Goal: Transaction & Acquisition: Purchase product/service

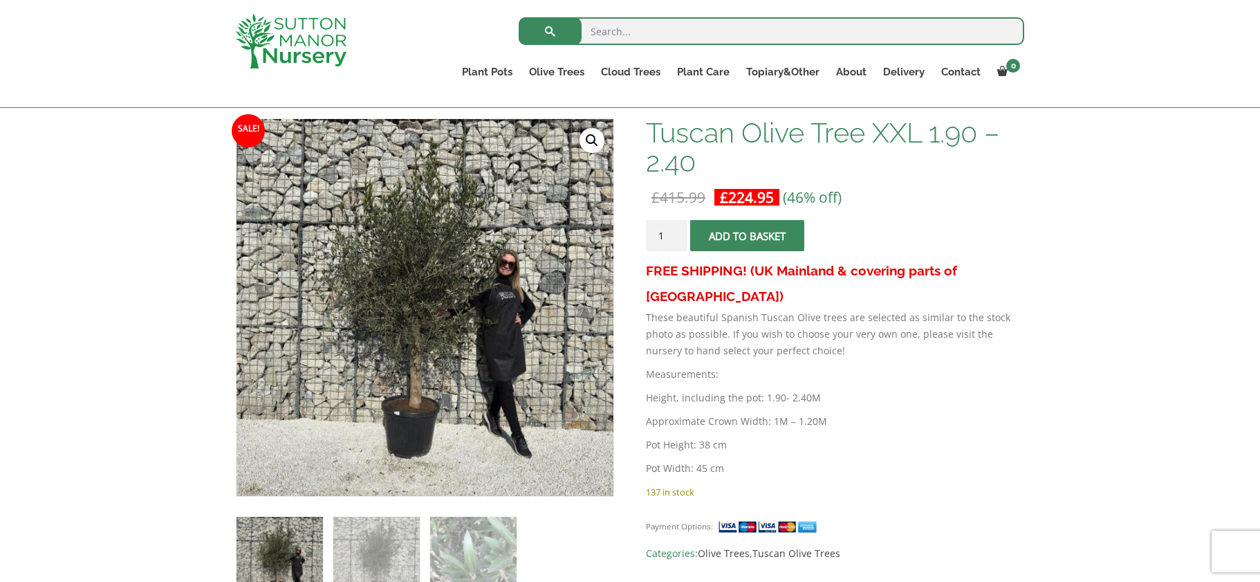
scroll to position [346, 0]
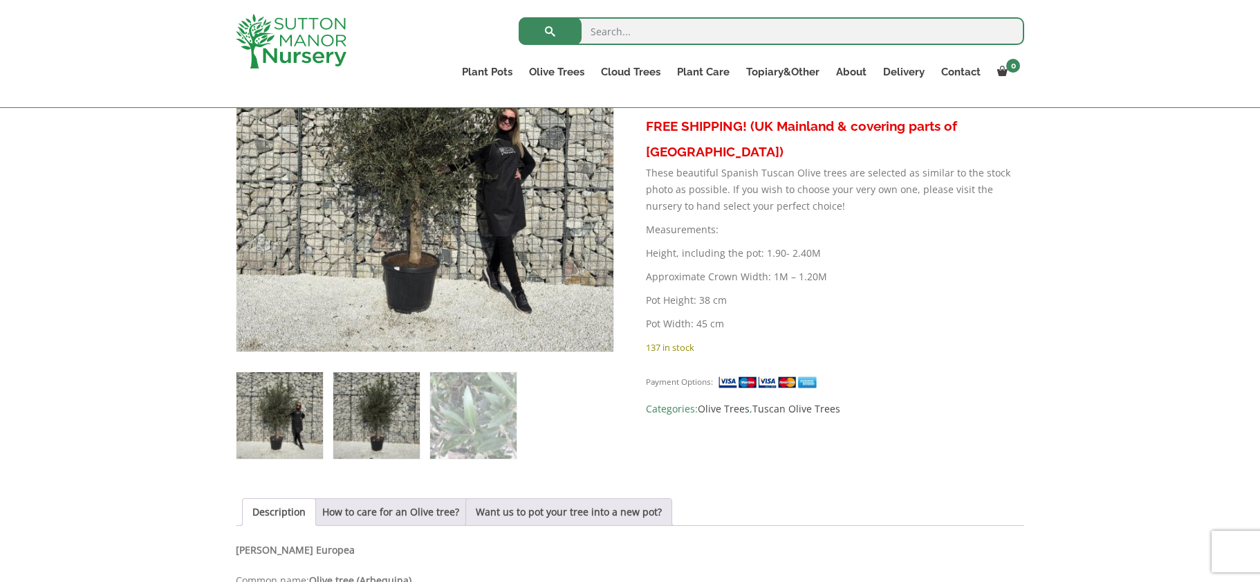
click at [360, 414] on img at bounding box center [376, 415] width 86 height 86
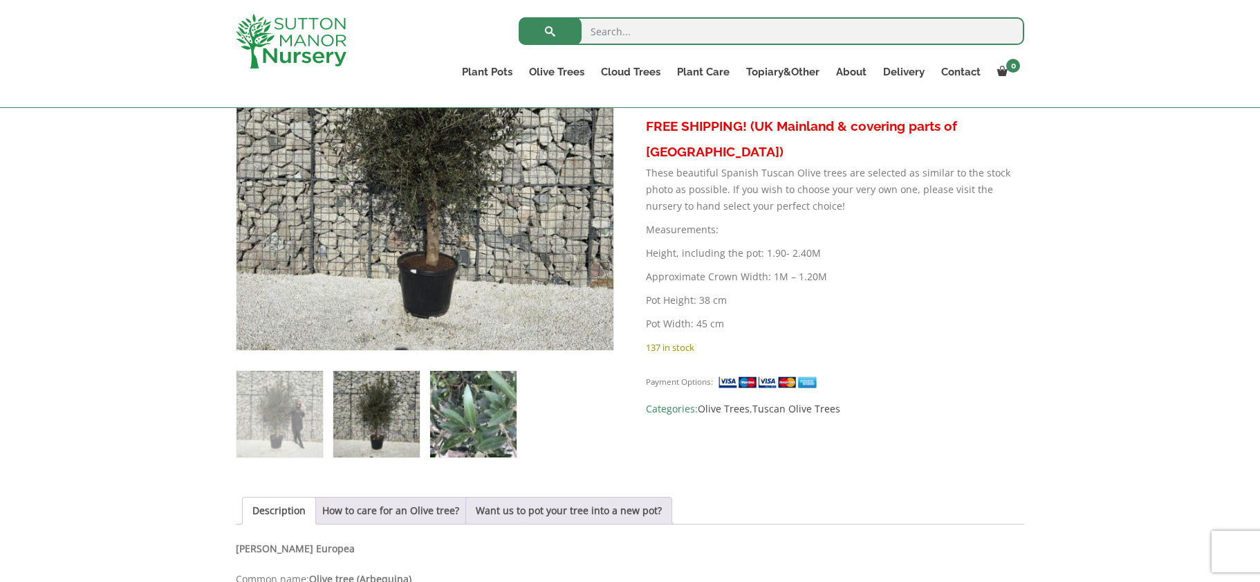
click at [481, 395] on img at bounding box center [473, 414] width 86 height 86
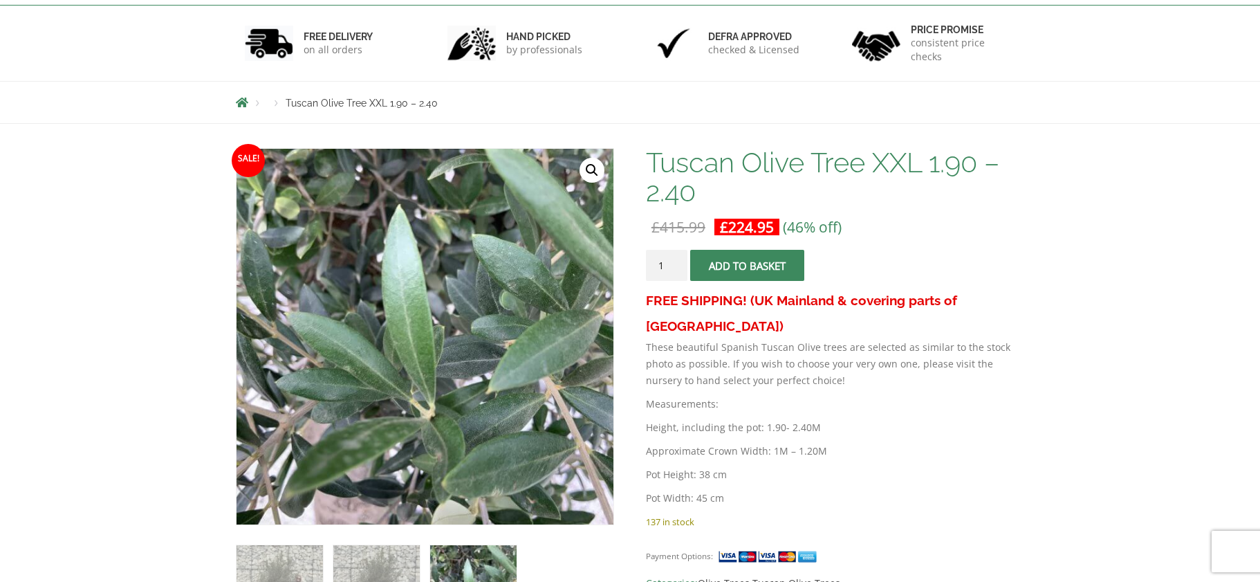
scroll to position [0, 0]
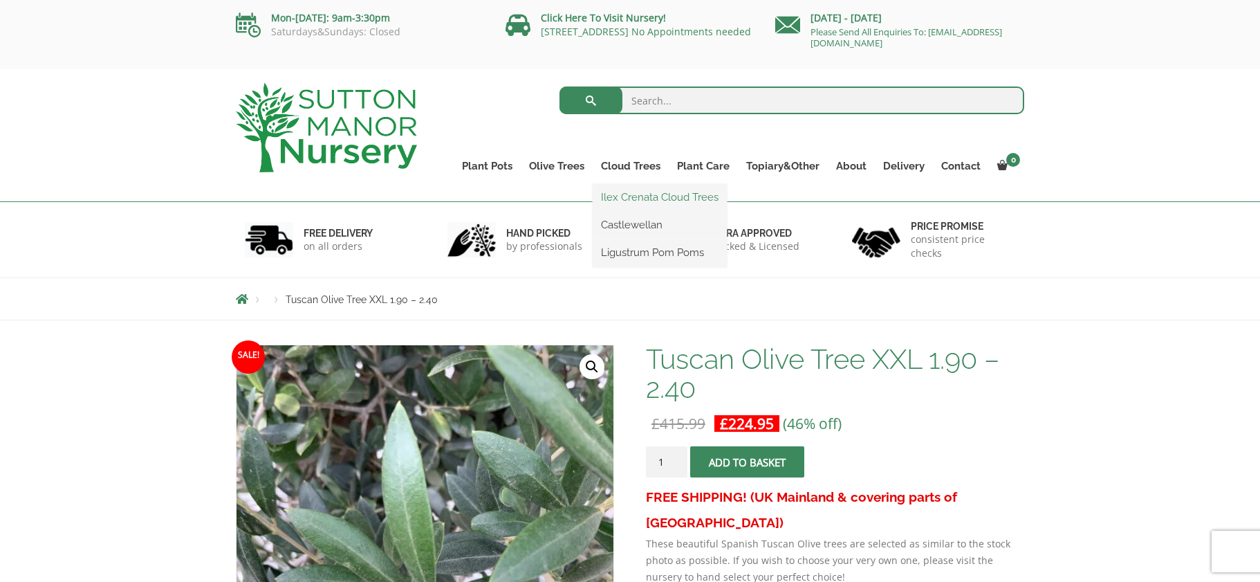
click at [634, 193] on link "Ilex Crenata Cloud Trees" at bounding box center [660, 197] width 134 height 21
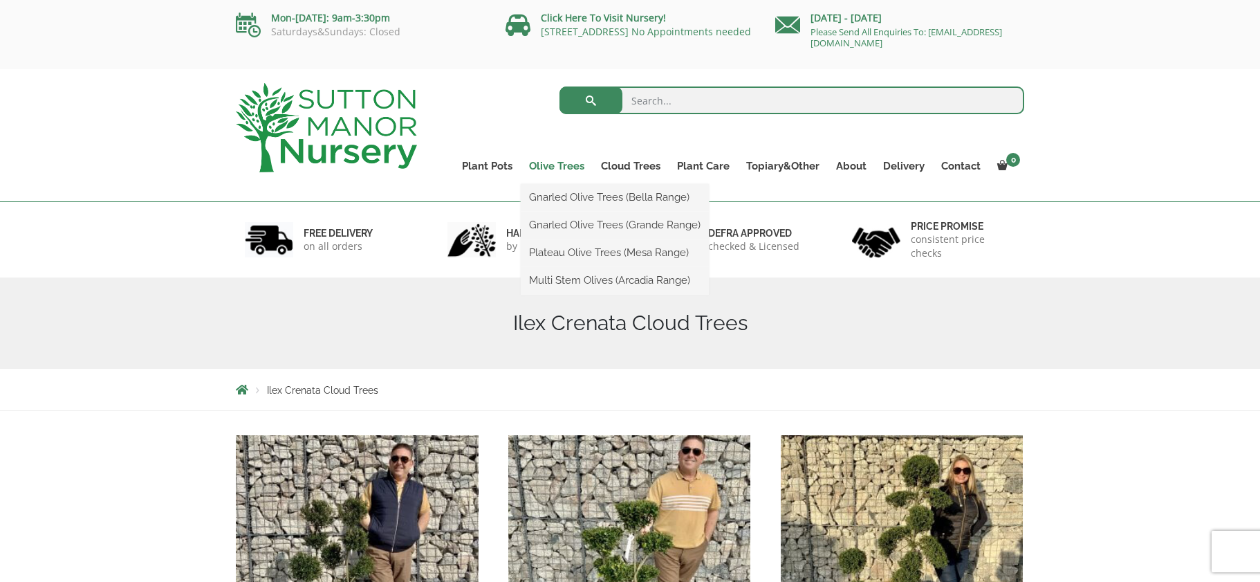
click at [568, 165] on link "Olive Trees" at bounding box center [557, 165] width 72 height 19
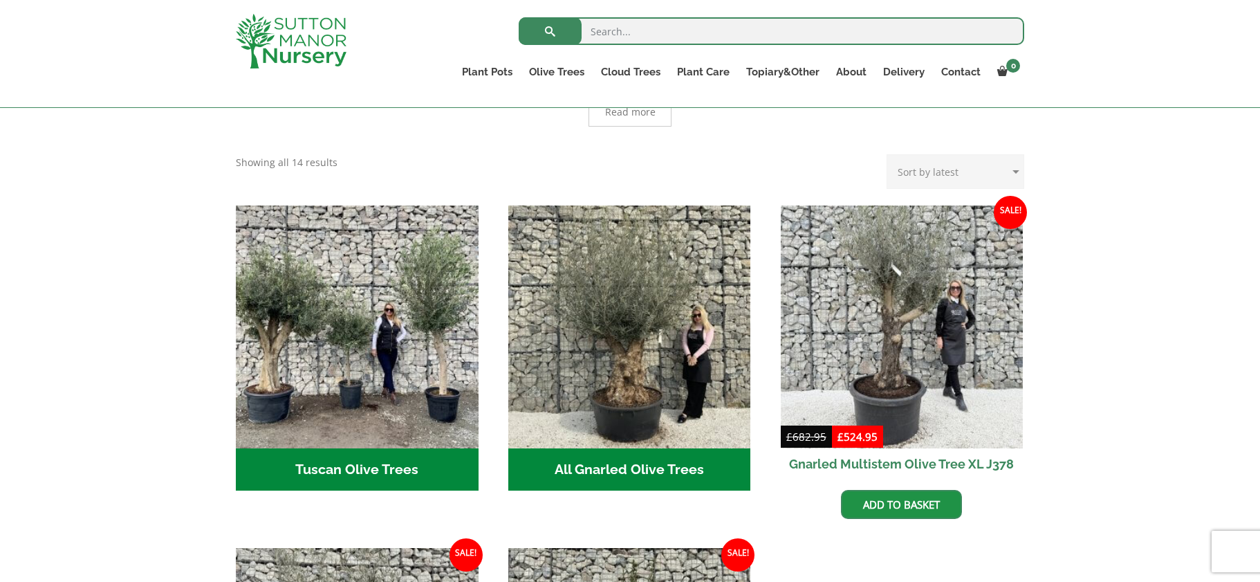
scroll to position [415, 0]
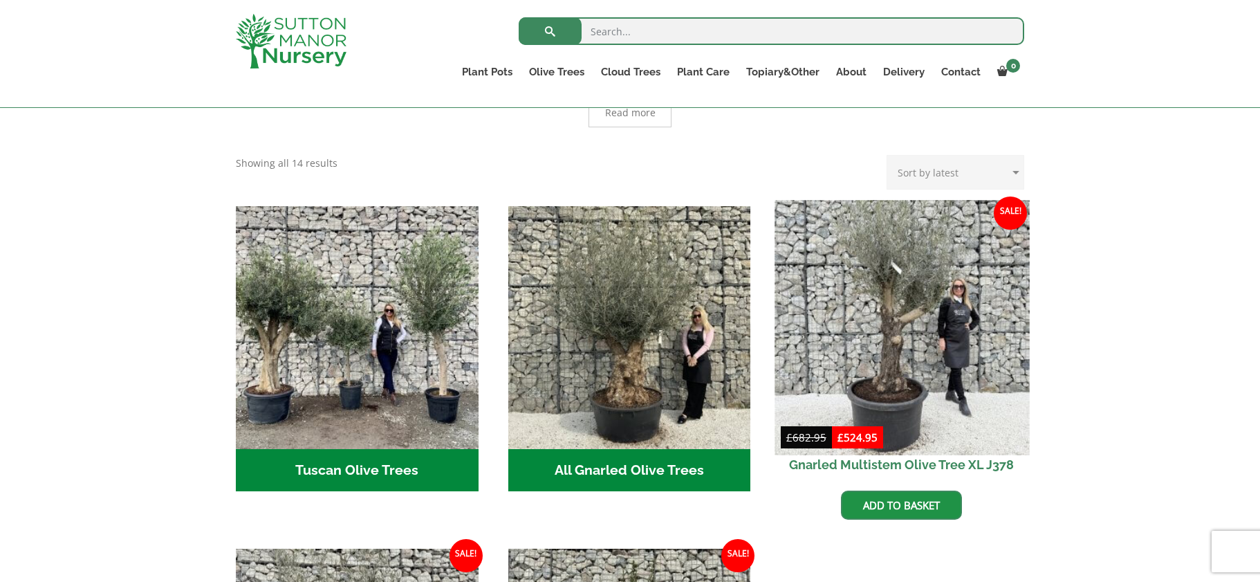
click at [905, 297] on img at bounding box center [902, 327] width 255 height 255
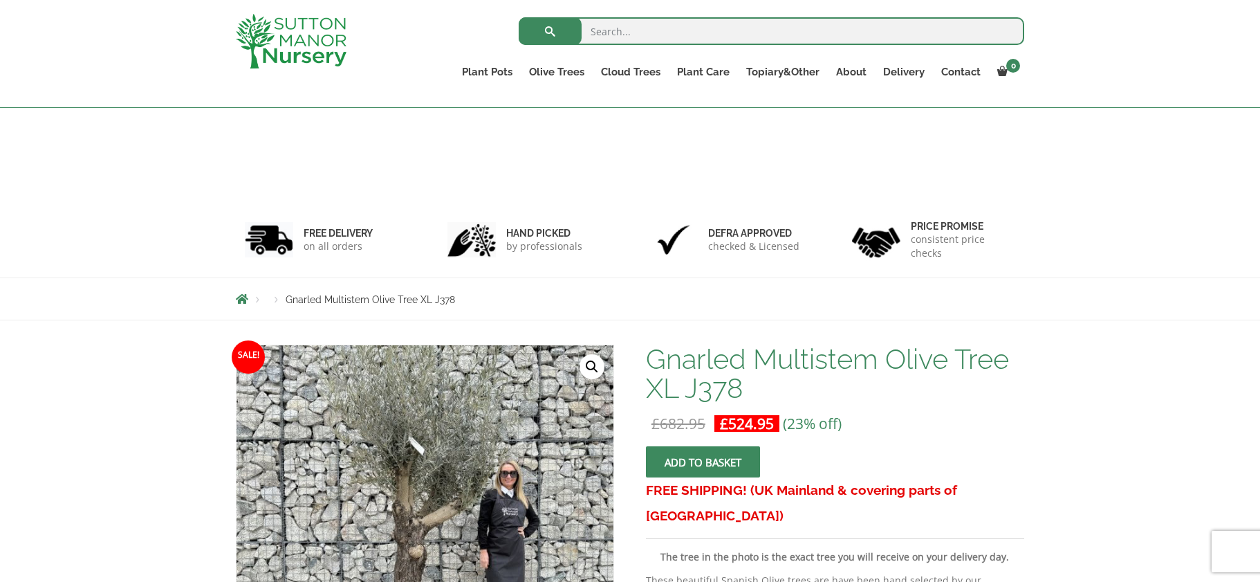
scroll to position [277, 0]
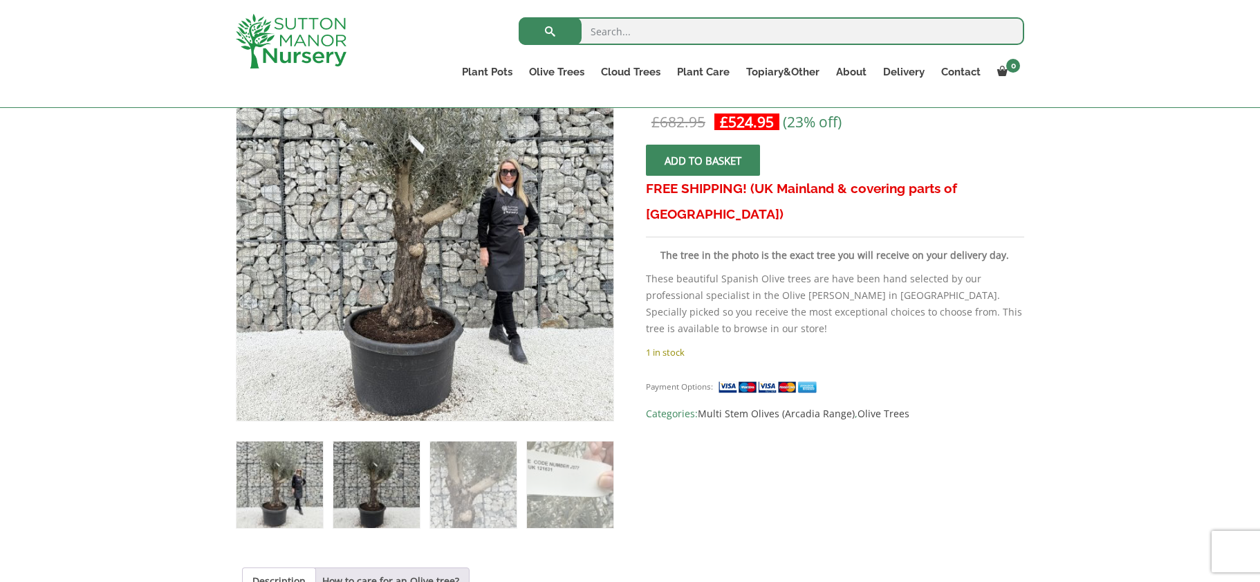
click at [374, 472] on img at bounding box center [376, 484] width 86 height 86
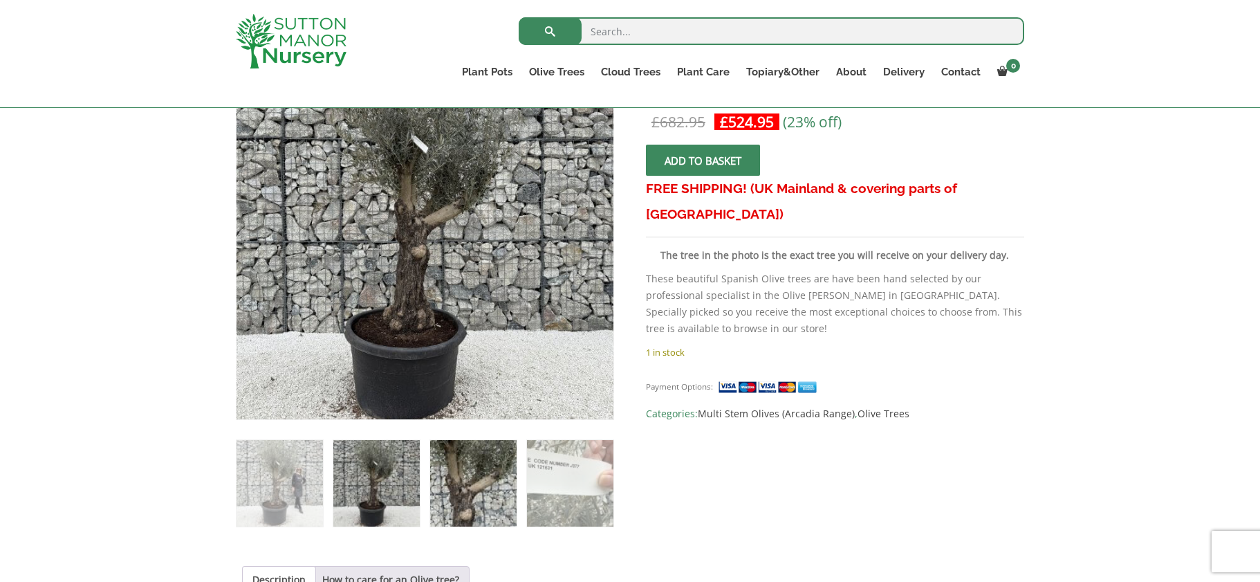
click at [490, 467] on img at bounding box center [473, 483] width 86 height 86
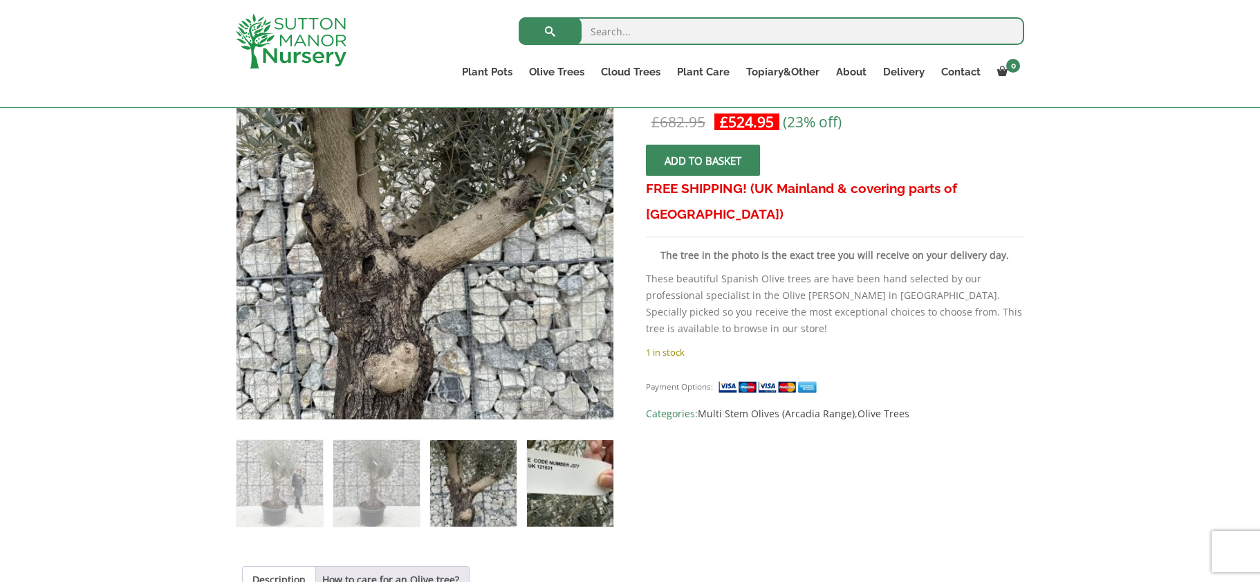
click at [571, 468] on img at bounding box center [570, 483] width 86 height 86
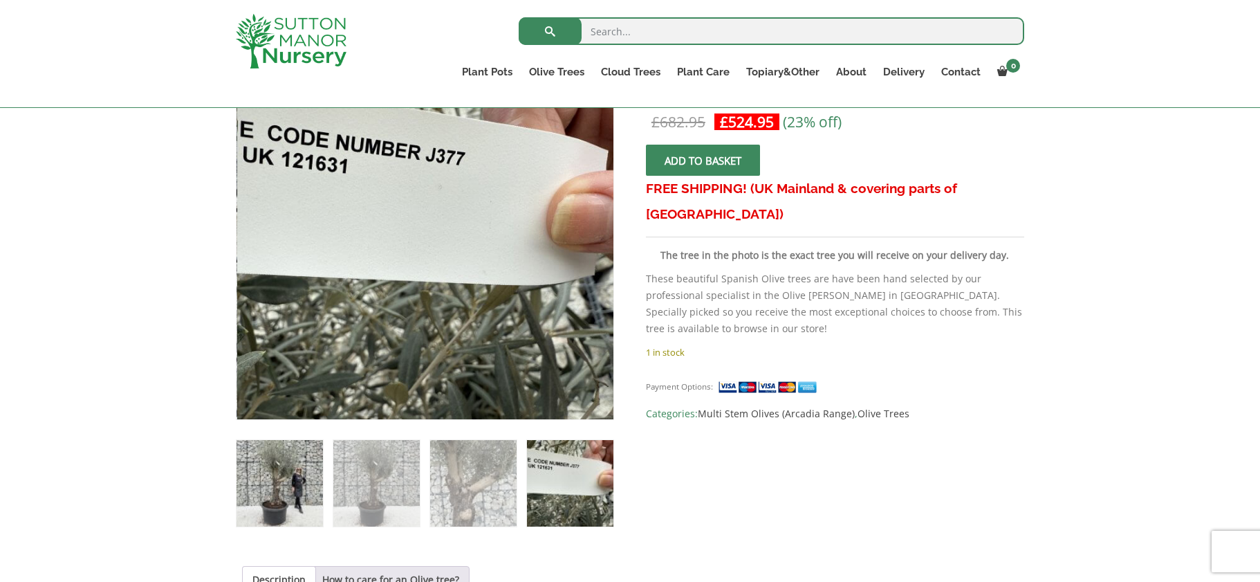
click at [285, 464] on img at bounding box center [280, 483] width 86 height 86
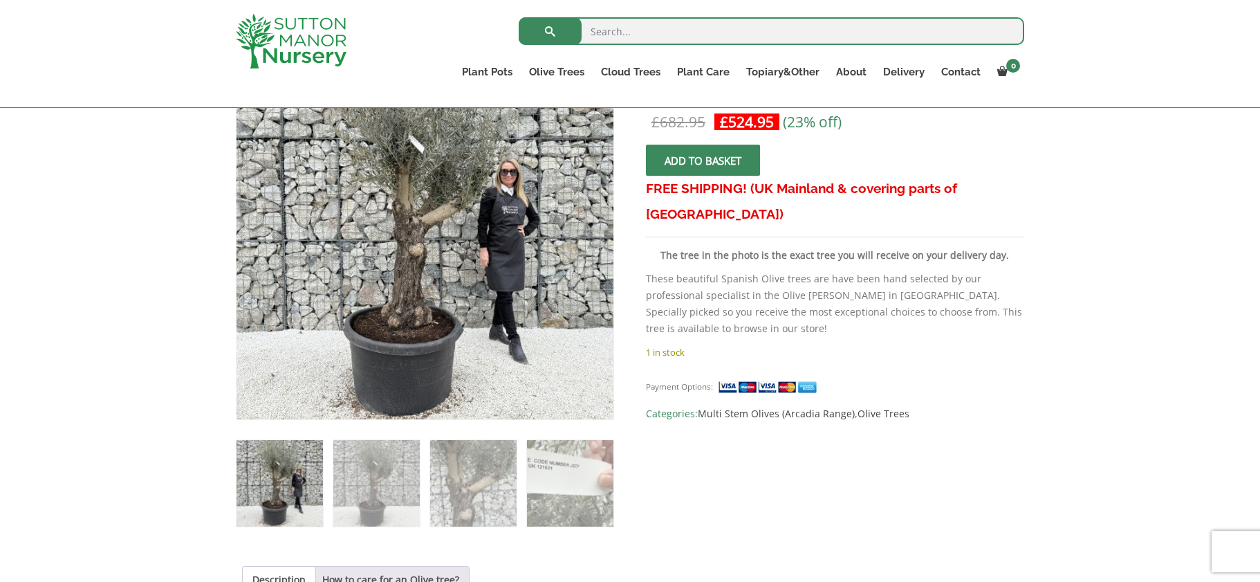
click at [703, 160] on span "submit" at bounding box center [703, 160] width 0 height 0
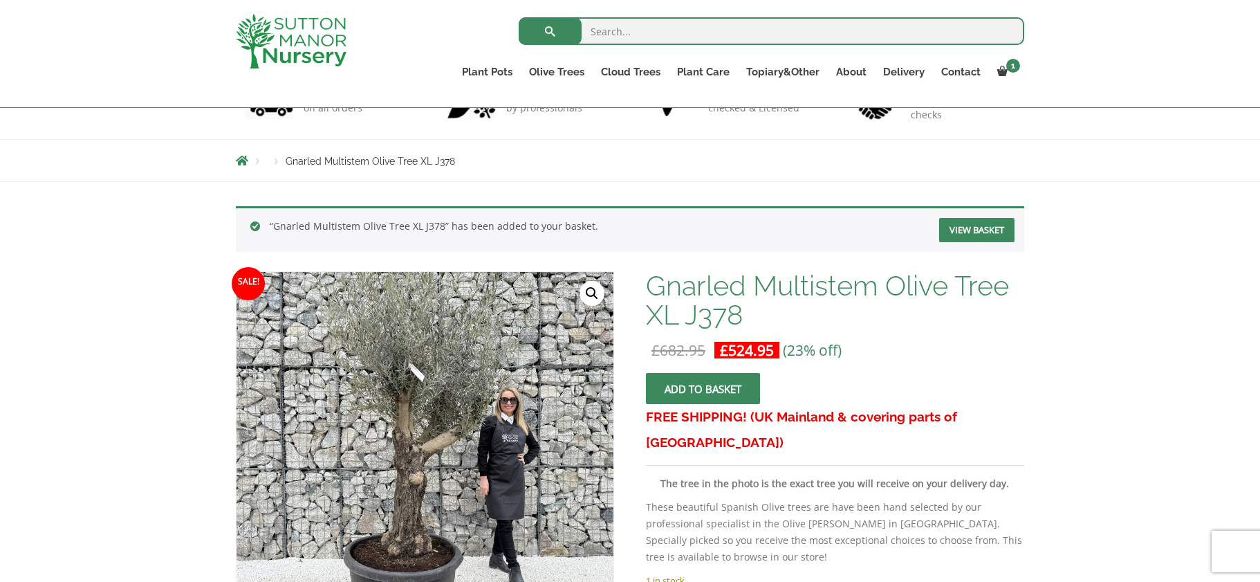
scroll to position [277, 0]
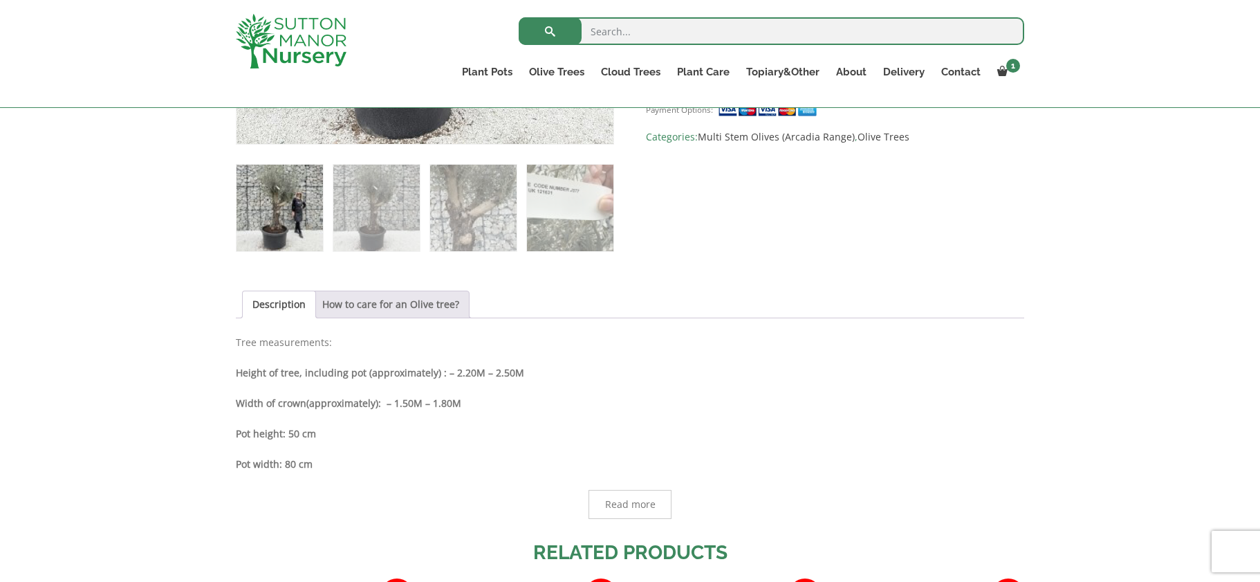
click at [409, 296] on link "How to care for an Olive tree?" at bounding box center [390, 304] width 137 height 26
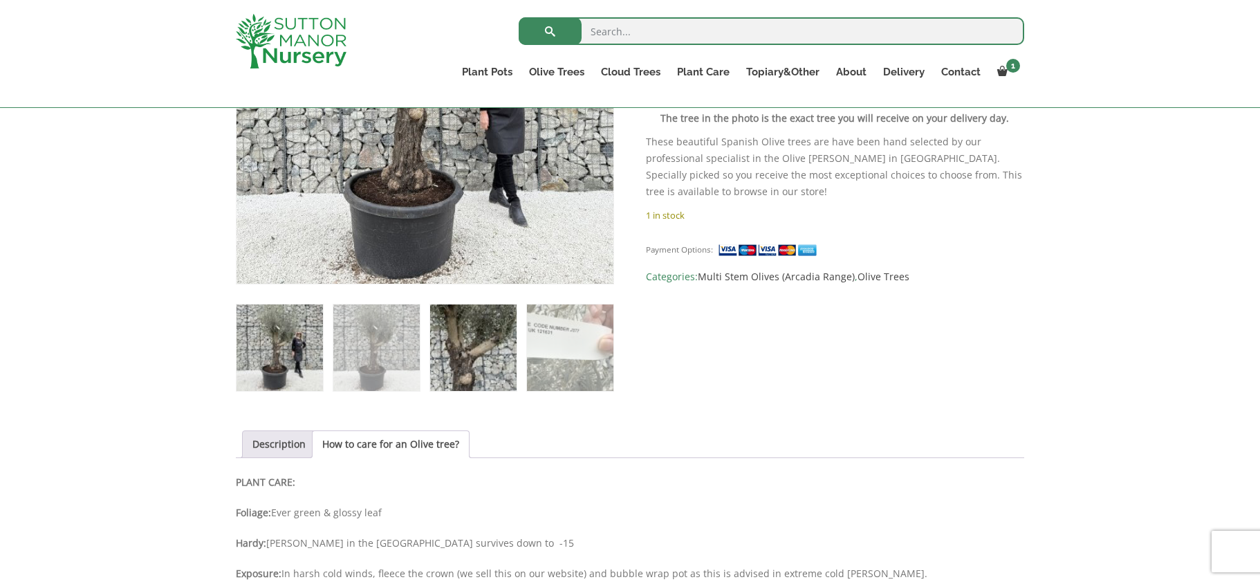
scroll to position [415, 0]
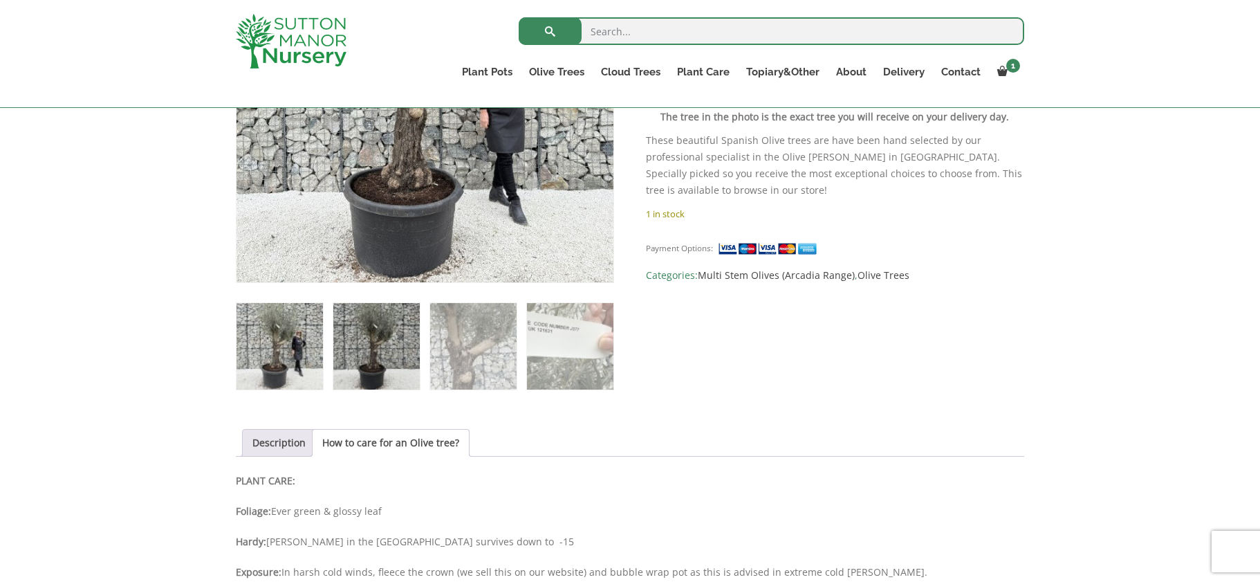
click at [383, 365] on img at bounding box center [376, 346] width 86 height 86
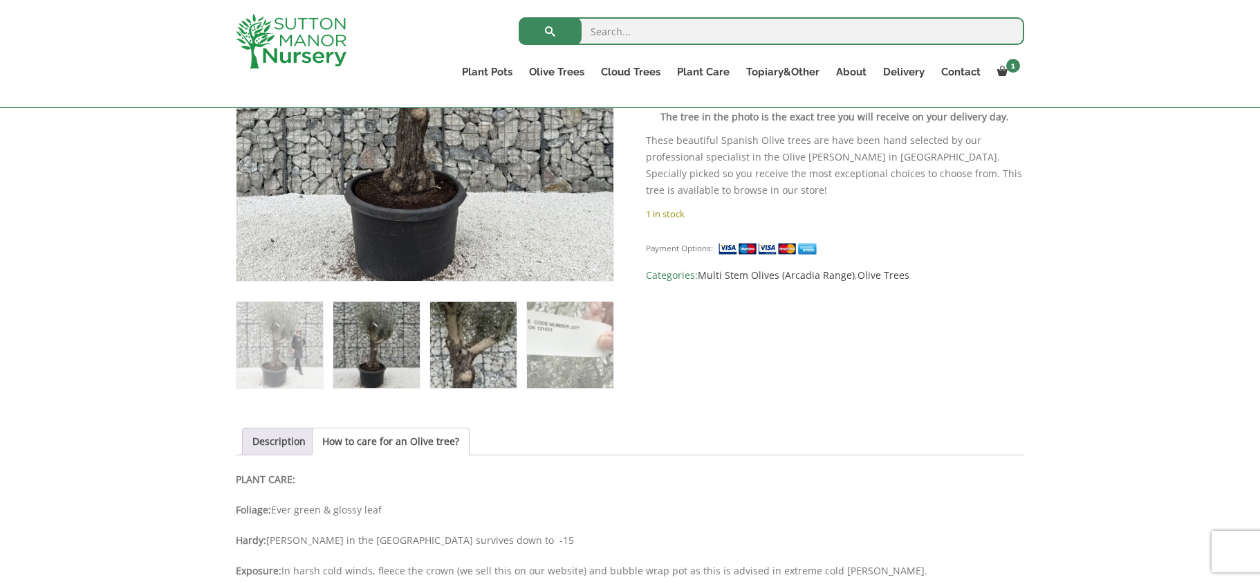
click at [505, 346] on img at bounding box center [473, 345] width 86 height 86
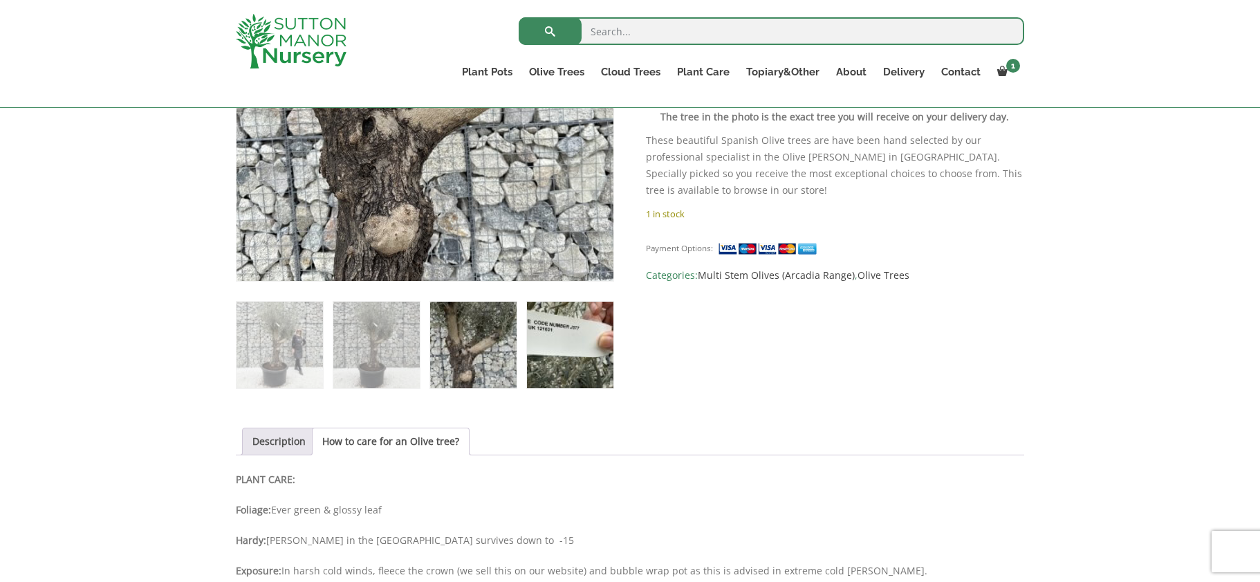
click at [569, 333] on img at bounding box center [570, 345] width 86 height 86
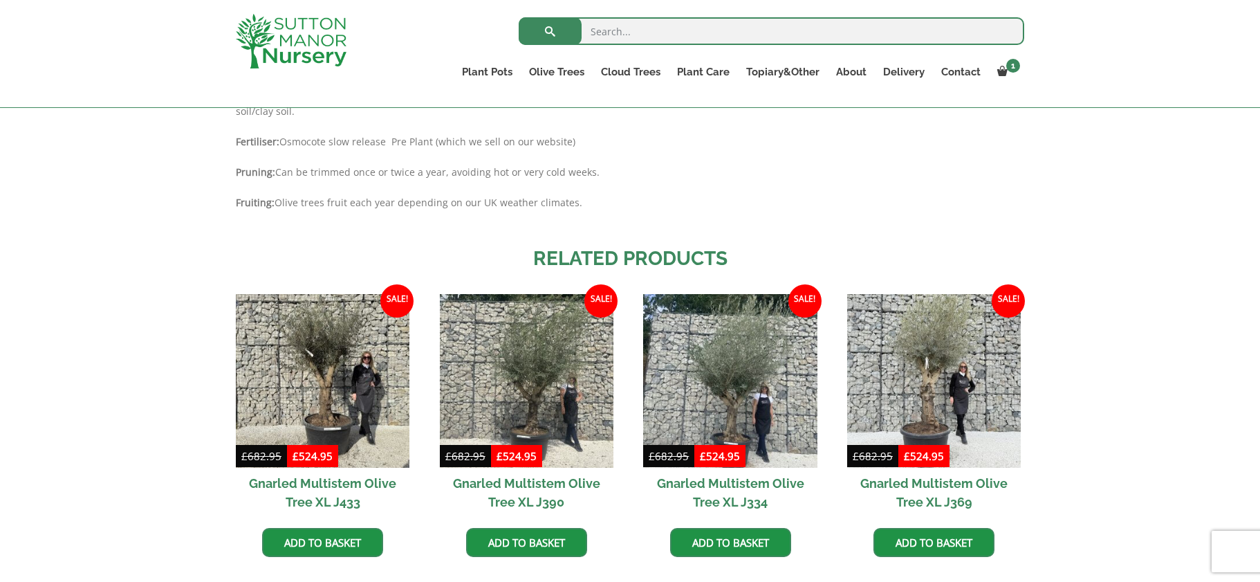
scroll to position [1316, 0]
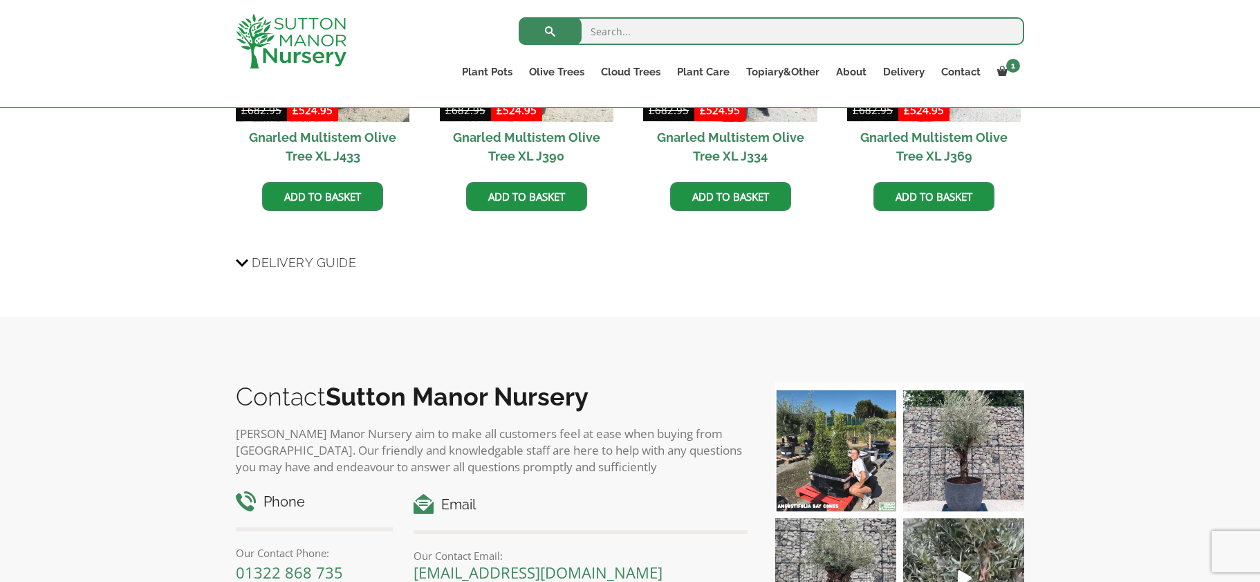
click at [342, 262] on span "Delivery Guide" at bounding box center [304, 263] width 104 height 26
click at [0, 0] on input "Delivery Guide" at bounding box center [0, 0] width 0 height 0
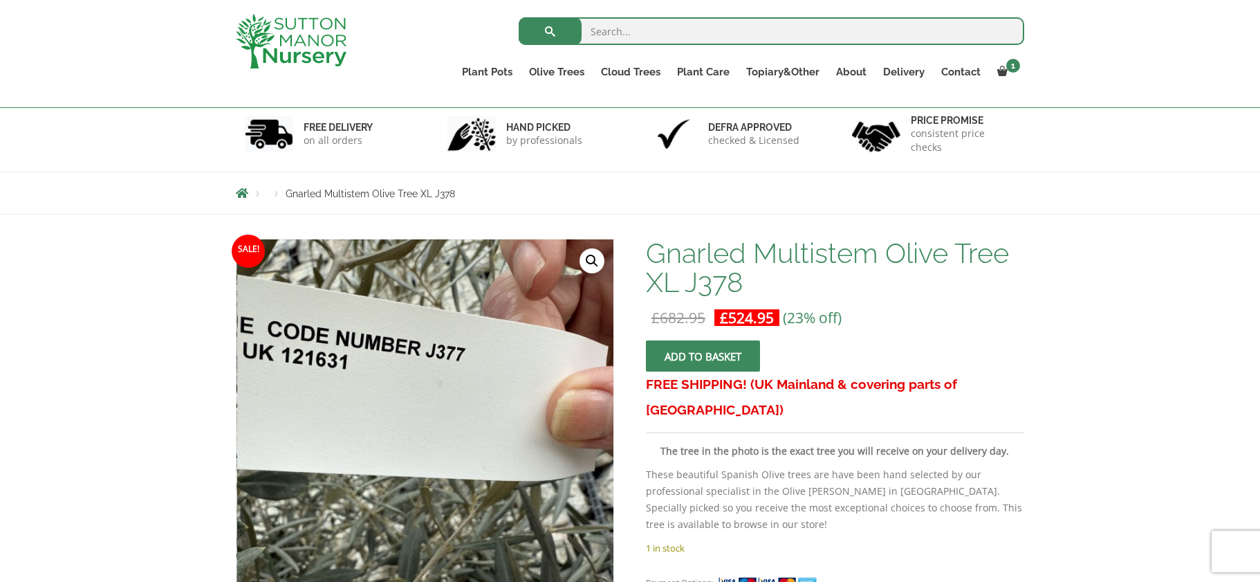
scroll to position [416, 0]
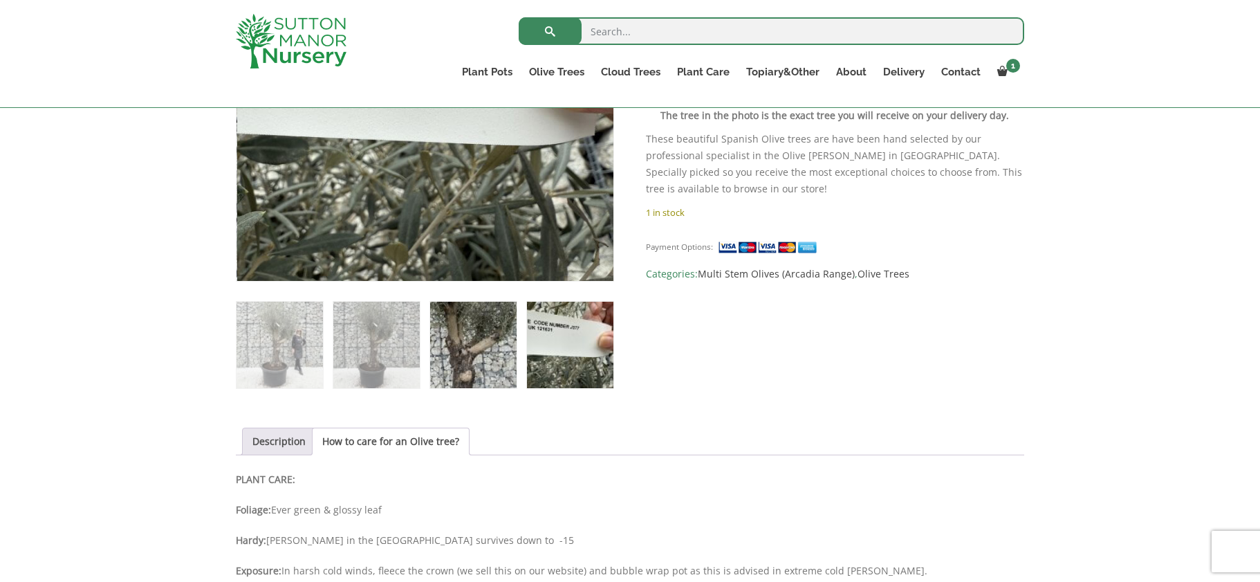
click at [462, 352] on img at bounding box center [473, 345] width 86 height 86
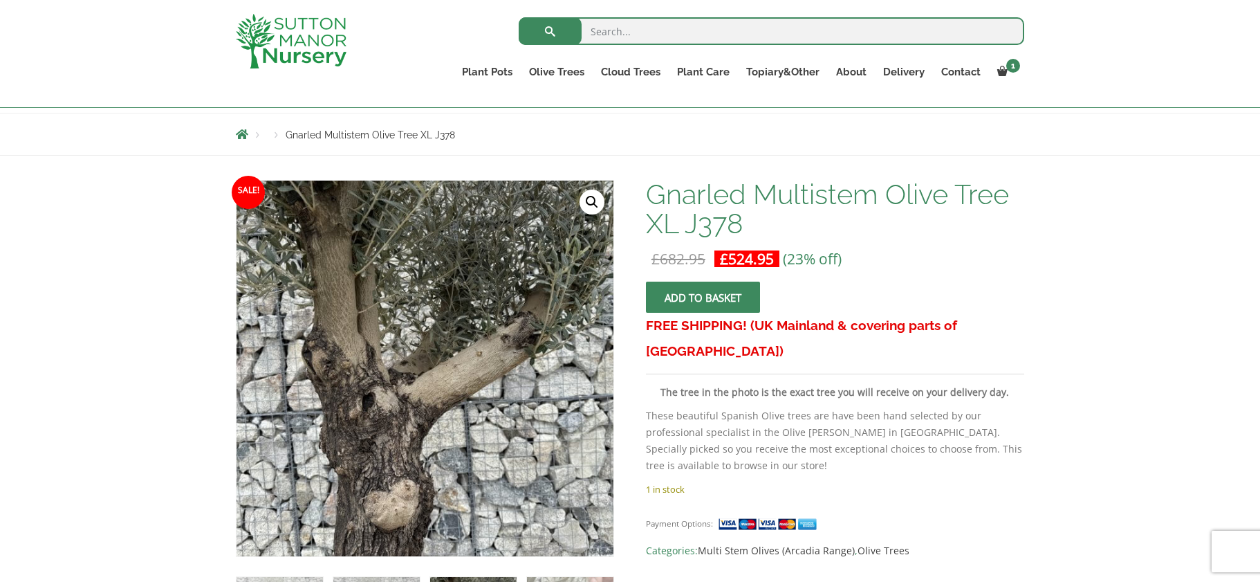
scroll to position [555, 0]
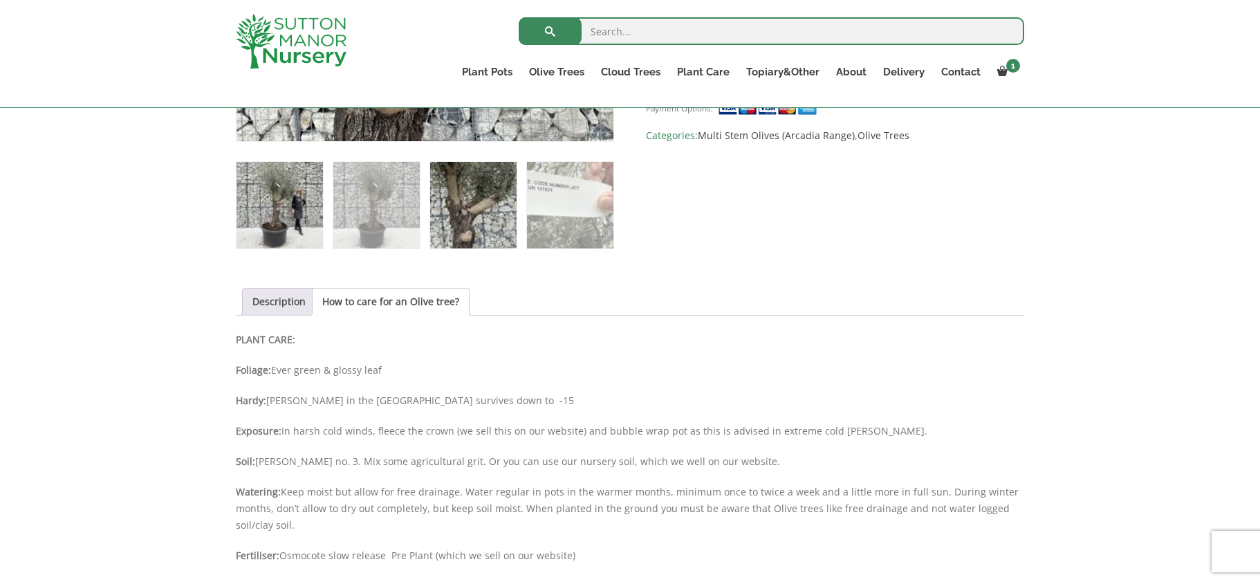
click at [320, 225] on img at bounding box center [280, 205] width 86 height 86
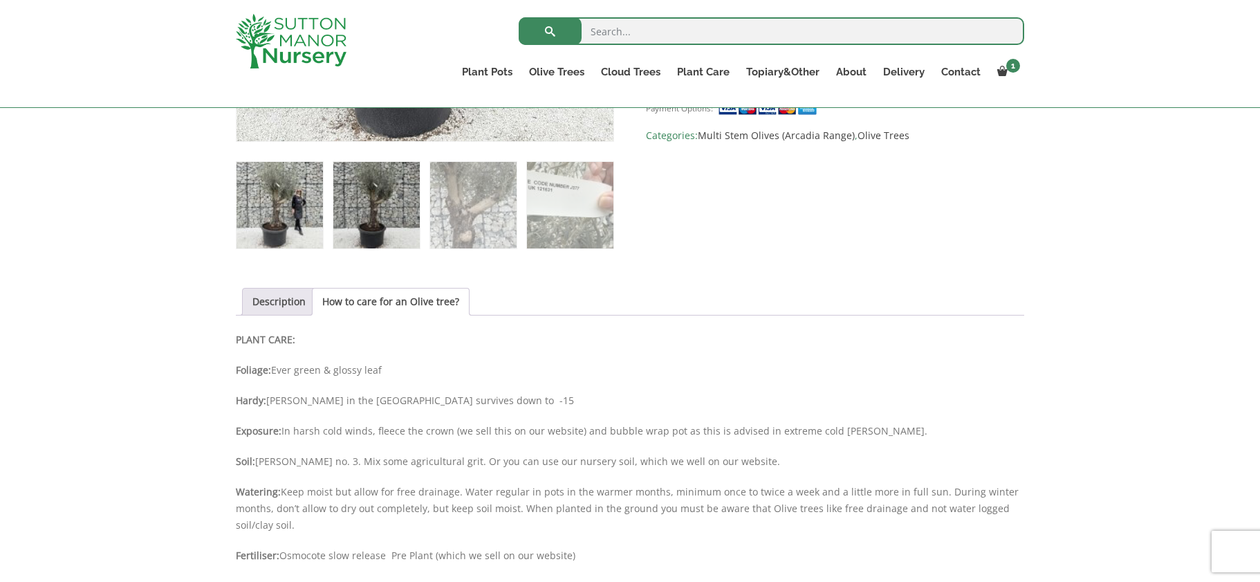
click at [377, 215] on img at bounding box center [376, 205] width 86 height 86
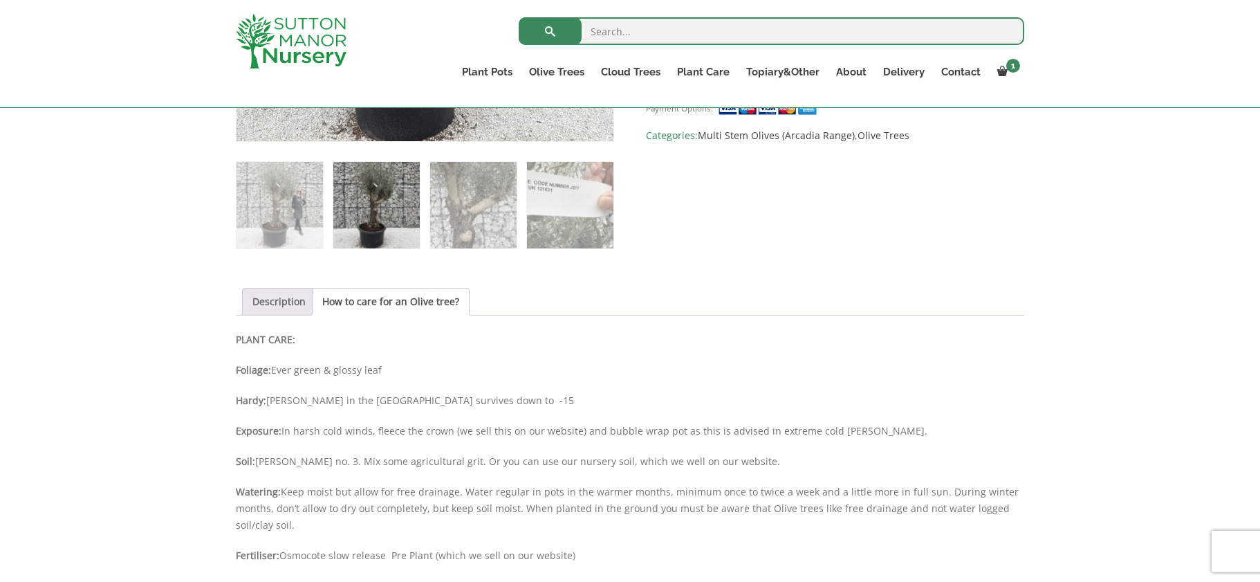
click at [275, 308] on link "Description" at bounding box center [278, 301] width 53 height 26
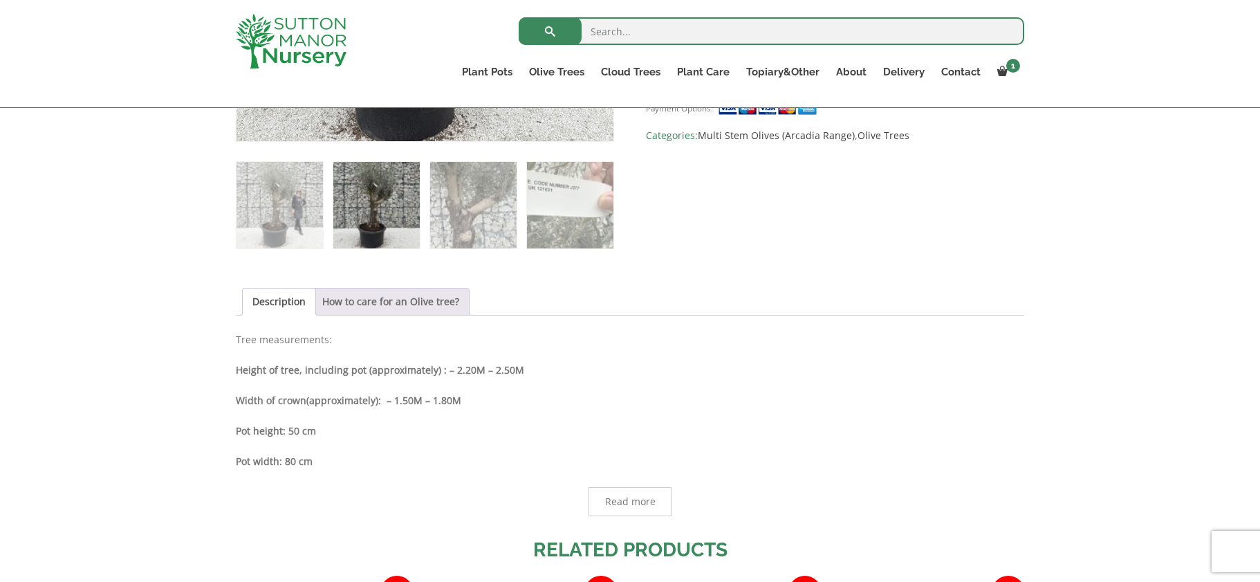
click at [354, 305] on link "How to care for an Olive tree?" at bounding box center [390, 301] width 137 height 26
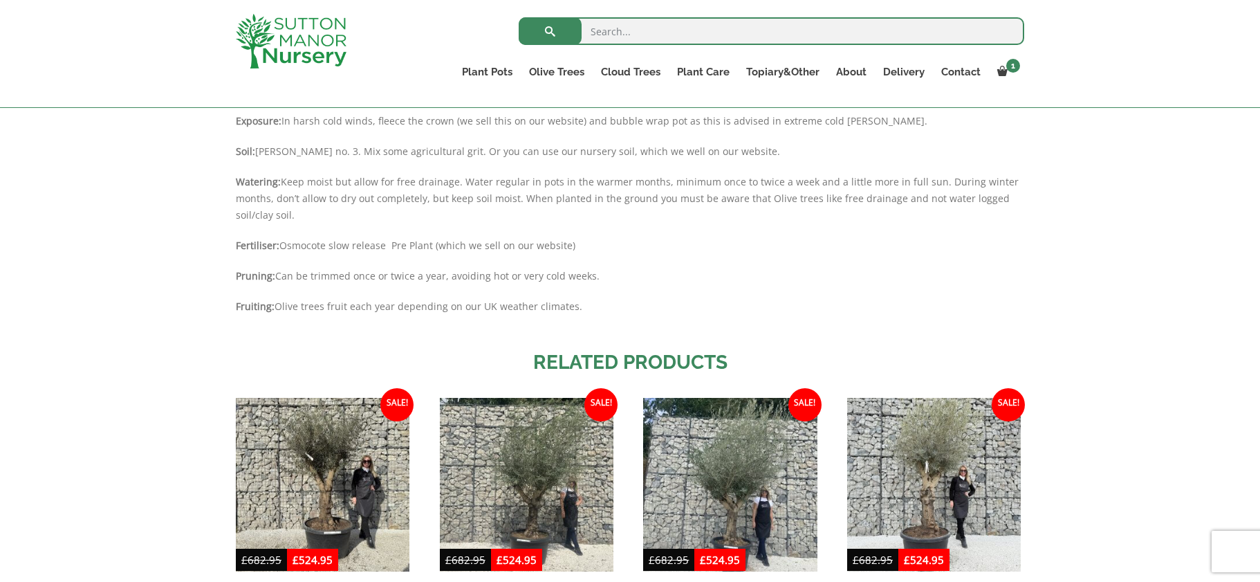
scroll to position [1039, 0]
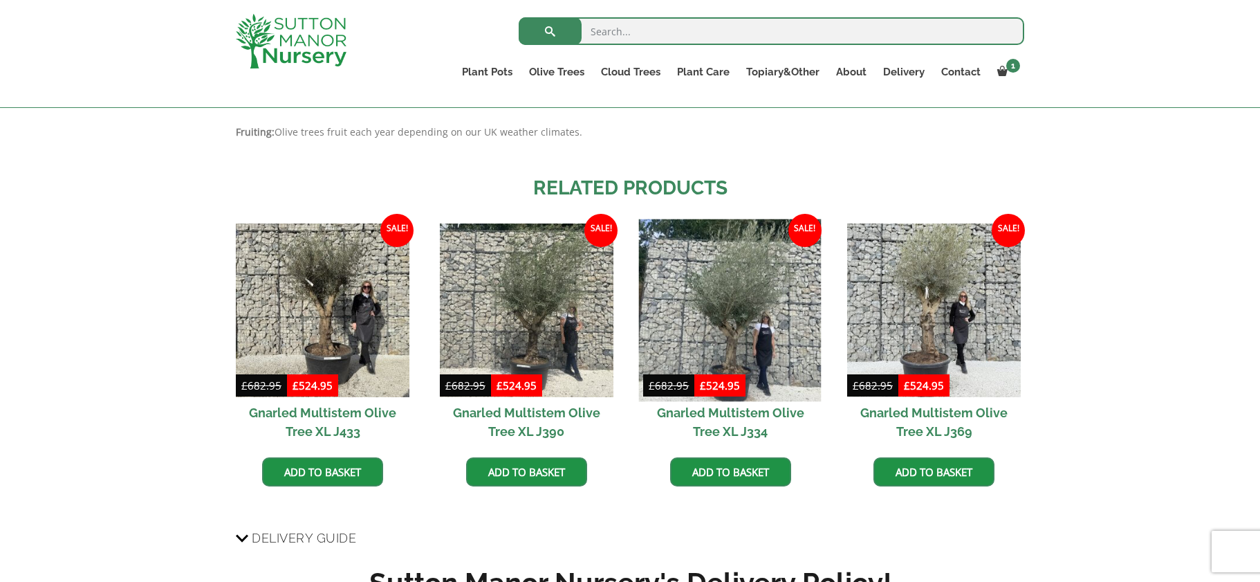
click at [760, 314] on img at bounding box center [730, 310] width 183 height 183
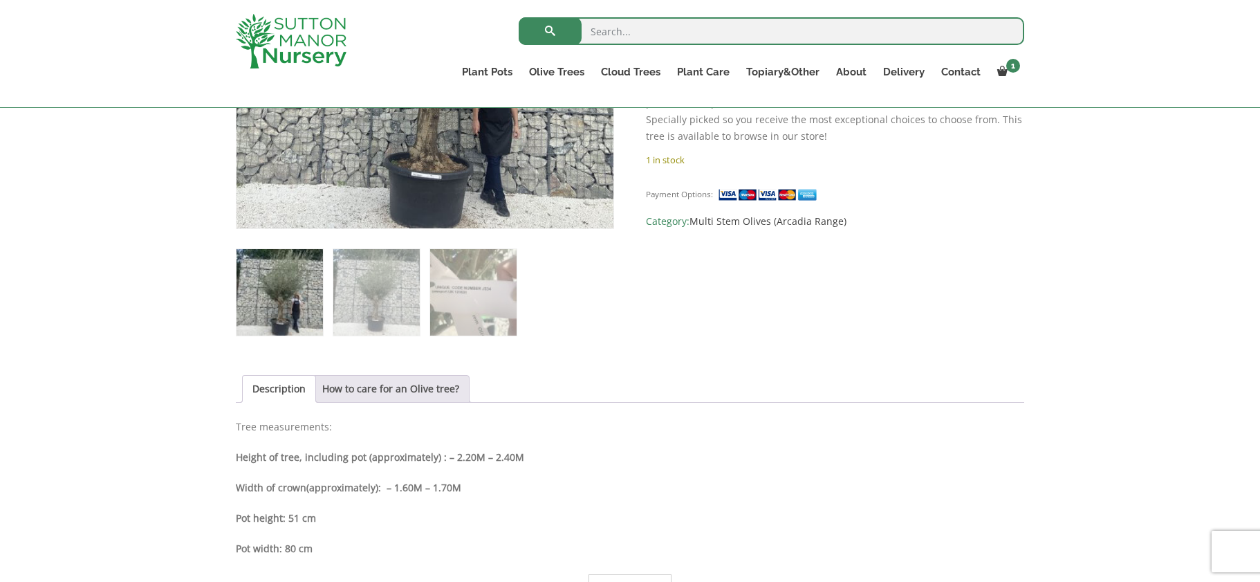
scroll to position [484, 0]
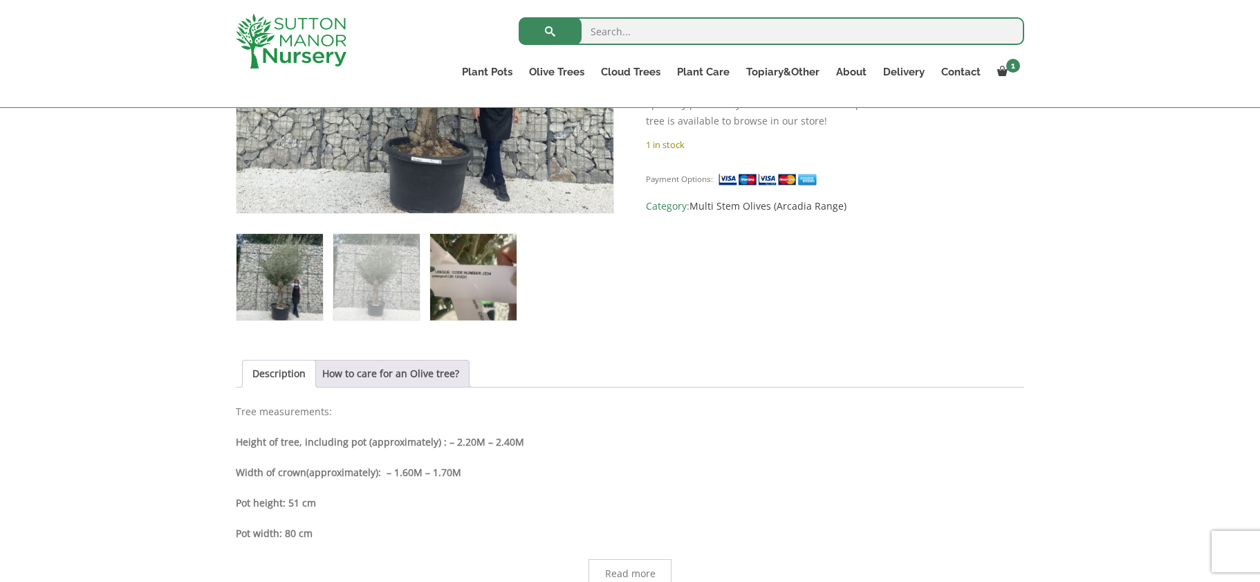
click at [450, 266] on img at bounding box center [473, 277] width 86 height 86
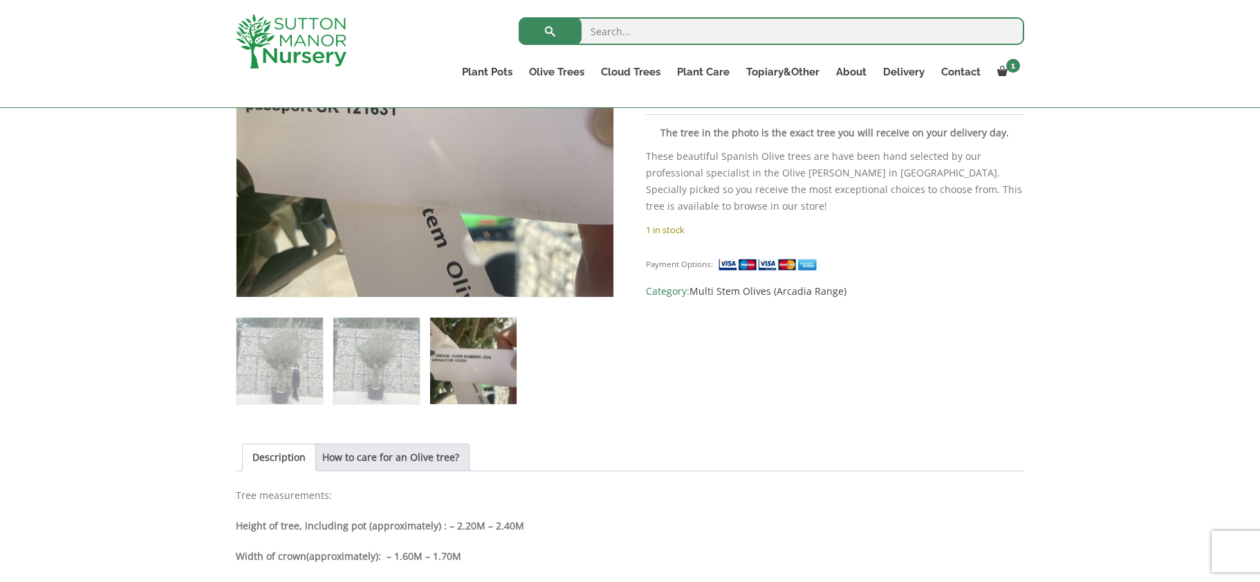
scroll to position [277, 0]
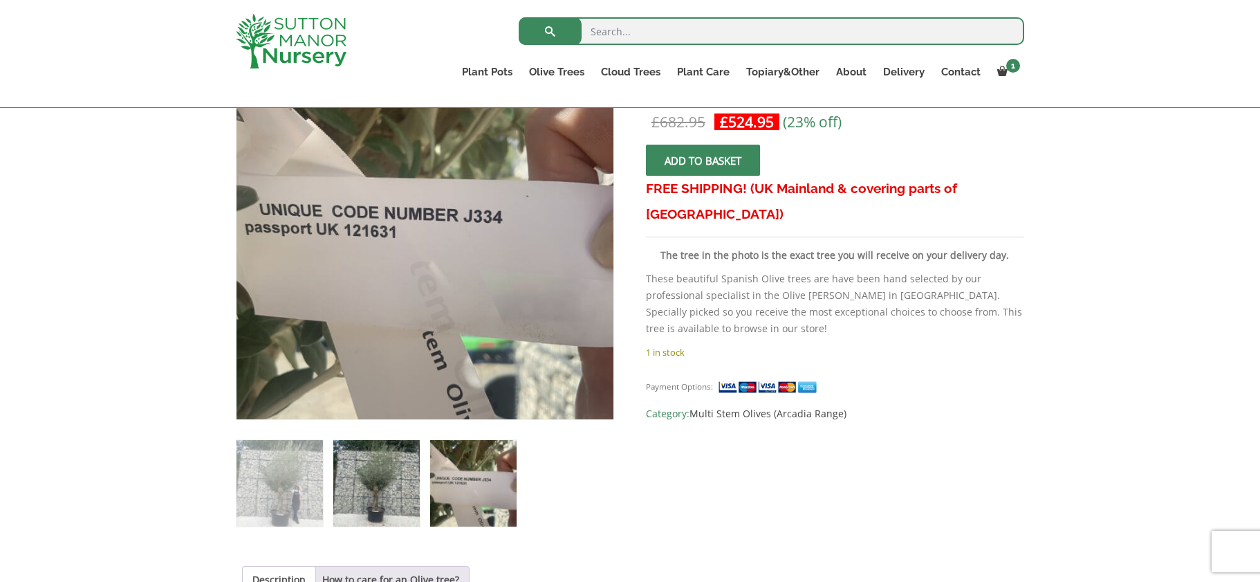
click at [396, 475] on img at bounding box center [376, 483] width 86 height 86
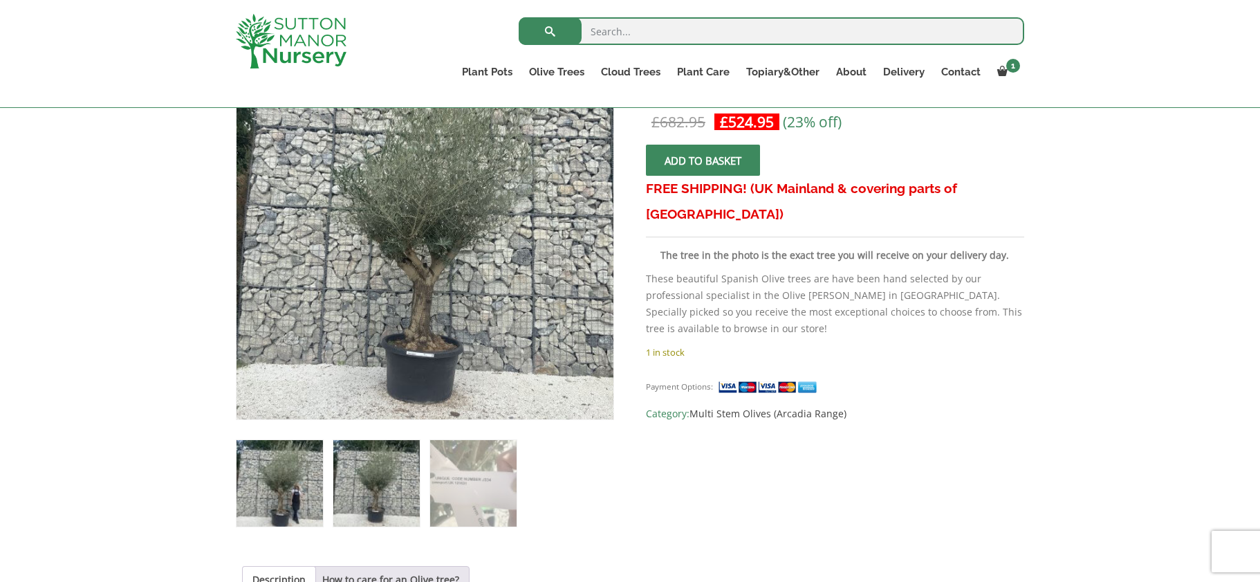
click at [290, 466] on img at bounding box center [280, 483] width 86 height 86
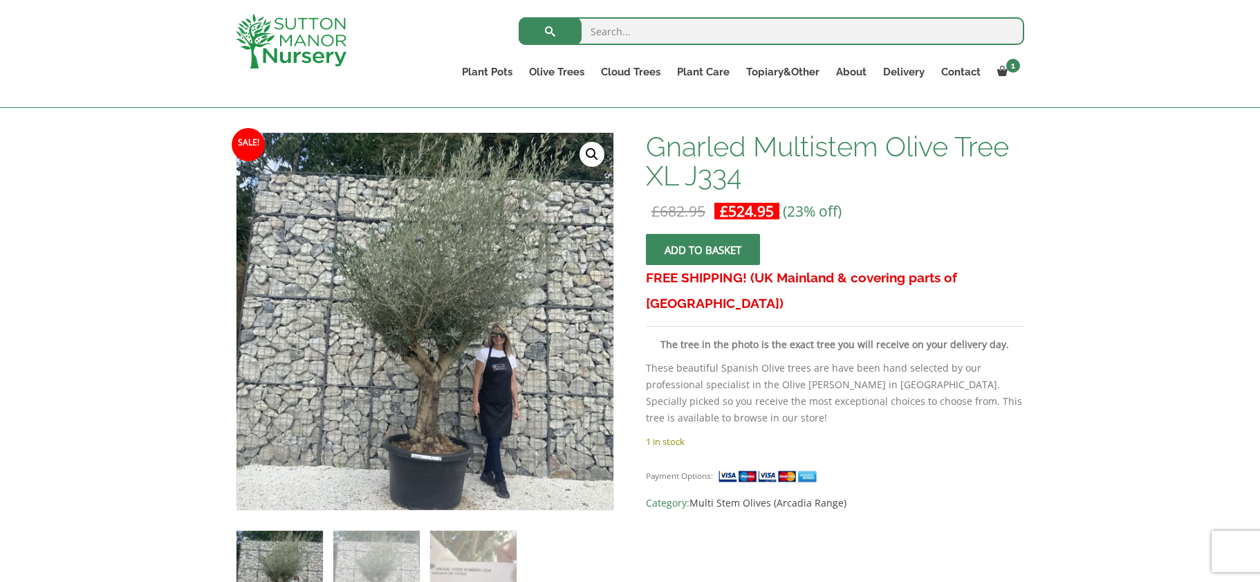
scroll to position [138, 0]
